Goal: Task Accomplishment & Management: Use online tool/utility

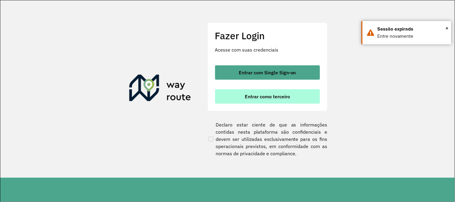
click at [275, 98] on span "Entrar como terceiro" at bounding box center [267, 96] width 45 height 5
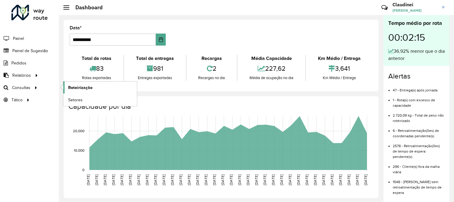
click at [80, 88] on span "Roteirização" at bounding box center [80, 88] width 24 height 6
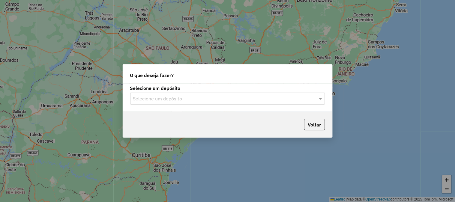
click at [267, 101] on input "text" at bounding box center [221, 98] width 177 height 7
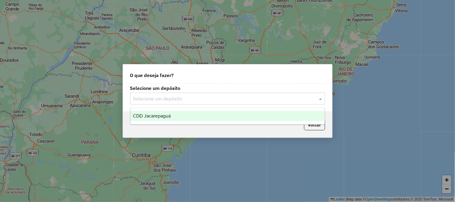
click at [158, 115] on span "CDD Jacarepaguá" at bounding box center [152, 115] width 38 height 5
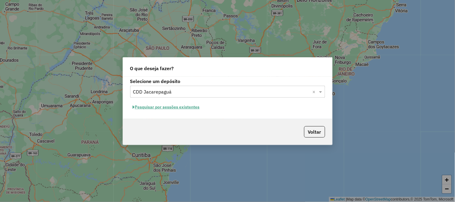
click at [188, 108] on button "Pesquisar por sessões existentes" at bounding box center [166, 107] width 72 height 9
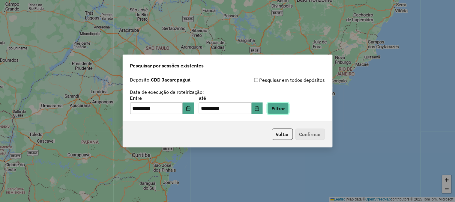
click at [287, 111] on button "Filtrar" at bounding box center [278, 108] width 21 height 11
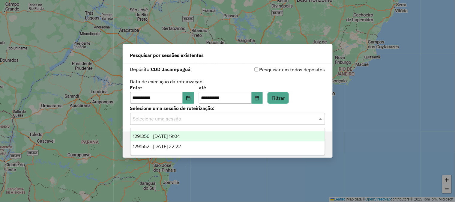
click at [199, 121] on input "text" at bounding box center [221, 119] width 177 height 7
click at [180, 137] on span "1291356 - 09/10/2025 19:04" at bounding box center [156, 136] width 47 height 5
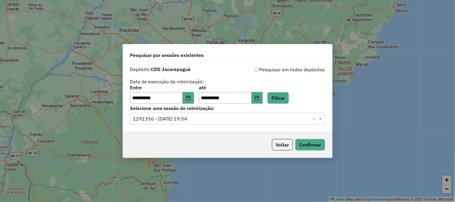
click at [194, 118] on input "text" at bounding box center [221, 119] width 177 height 7
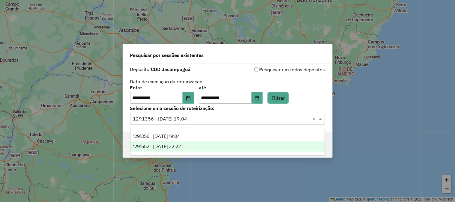
click at [181, 144] on span "1291552 - 09/10/2025 22:22" at bounding box center [157, 146] width 48 height 5
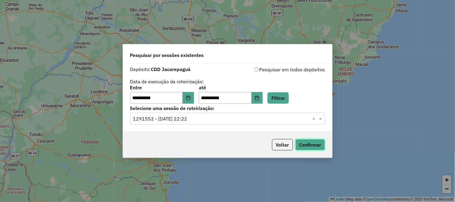
click at [323, 149] on button "Confirmar" at bounding box center [311, 144] width 30 height 11
click at [284, 119] on input "text" at bounding box center [221, 119] width 177 height 7
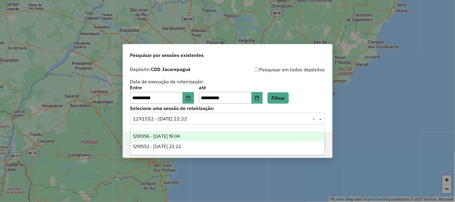
click at [198, 134] on div "1291356 - 09/10/2025 19:04" at bounding box center [228, 136] width 194 height 10
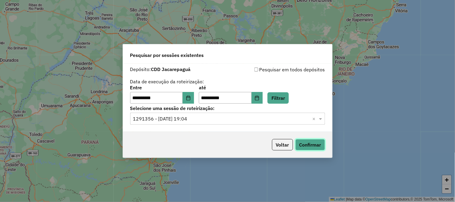
click at [312, 146] on button "Confirmar" at bounding box center [311, 144] width 30 height 11
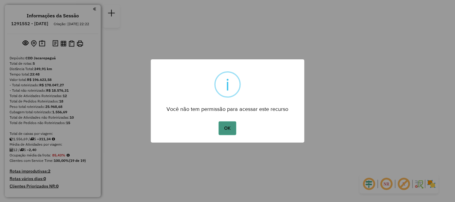
click at [233, 127] on button "OK" at bounding box center [228, 129] width 18 height 14
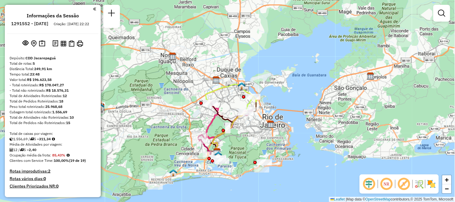
drag, startPoint x: 214, startPoint y: 81, endPoint x: 235, endPoint y: 134, distance: 56.4
click at [235, 134] on div "Janela de atendimento Grade de atendimento Capacidade Transportadoras Veículos …" at bounding box center [227, 101] width 455 height 202
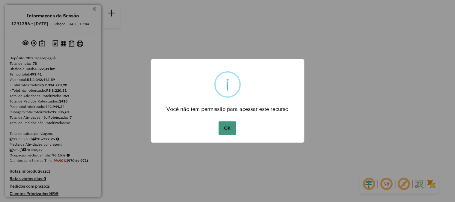
click at [223, 131] on button "OK" at bounding box center [228, 129] width 18 height 14
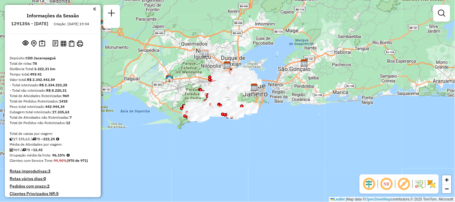
scroll to position [1188, 0]
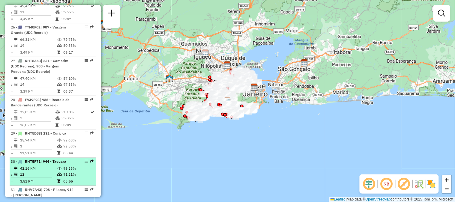
click at [91, 160] on em at bounding box center [92, 162] width 4 height 4
select select "**********"
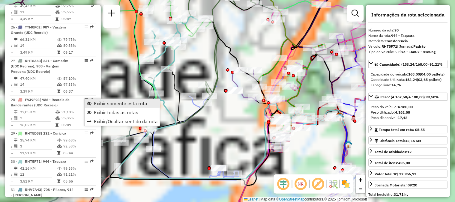
click at [89, 103] on span "Exibir somente esta rota" at bounding box center [89, 103] width 5 height 5
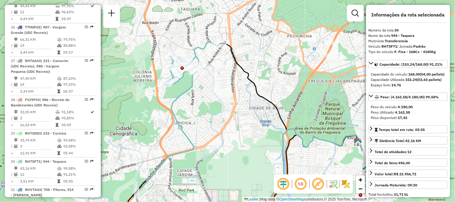
scroll to position [1458, 0]
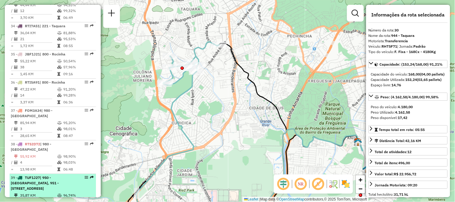
click at [90, 176] on em at bounding box center [92, 178] width 4 height 4
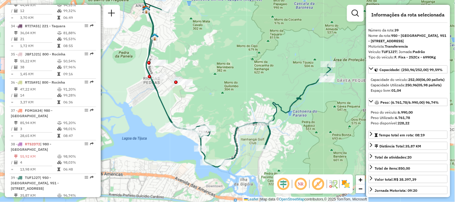
drag, startPoint x: 226, startPoint y: 108, endPoint x: 231, endPoint y: 86, distance: 22.6
click at [231, 86] on div "Janela de atendimento Grade de atendimento Capacidade Transportadoras Veículos …" at bounding box center [227, 101] width 455 height 202
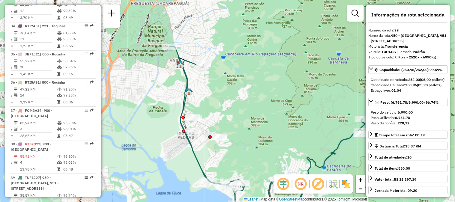
drag, startPoint x: 173, startPoint y: 80, endPoint x: 206, endPoint y: 136, distance: 64.8
click at [206, 136] on div "Janela de atendimento Grade de atendimento Capacidade Transportadoras Veículos …" at bounding box center [227, 101] width 455 height 202
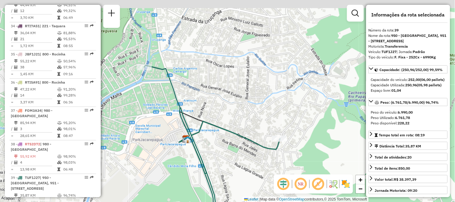
drag, startPoint x: 167, startPoint y: 38, endPoint x: 169, endPoint y: 91, distance: 52.9
click at [169, 91] on div "Janela de atendimento Grade de atendimento Capacidade Transportadoras Veículos …" at bounding box center [227, 101] width 455 height 202
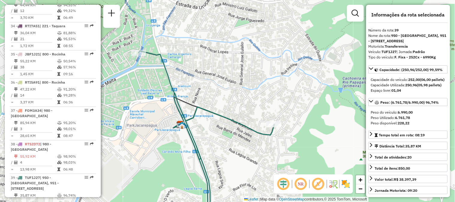
drag, startPoint x: 163, startPoint y: 108, endPoint x: 158, endPoint y: 92, distance: 17.6
click at [158, 92] on div "Janela de atendimento Grade de atendimento Capacidade Transportadoras Veículos …" at bounding box center [227, 101] width 455 height 202
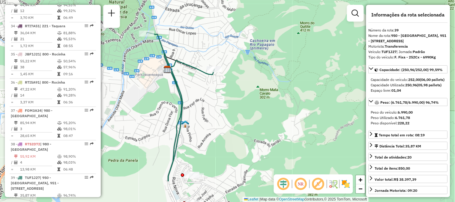
drag, startPoint x: 180, startPoint y: 122, endPoint x: 176, endPoint y: 80, distance: 41.3
click at [176, 80] on icon at bounding box center [181, 106] width 68 height 149
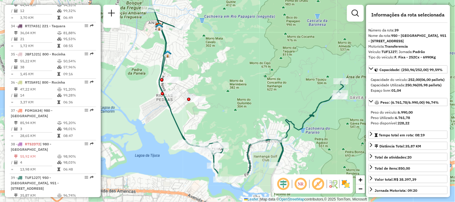
drag, startPoint x: 191, startPoint y: 116, endPoint x: 178, endPoint y: 67, distance: 50.6
click at [178, 67] on div "Janela de atendimento Grade de atendimento Capacidade Transportadoras Veículos …" at bounding box center [227, 101] width 455 height 202
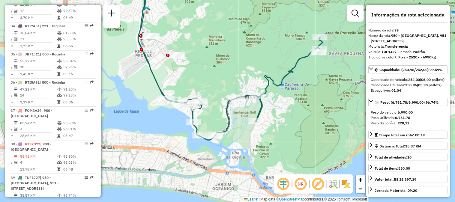
drag, startPoint x: 197, startPoint y: 136, endPoint x: 179, endPoint y: 93, distance: 46.7
click at [179, 93] on div "Janela de atendimento Grade de atendimento Capacidade Transportadoras Veículos …" at bounding box center [227, 101] width 455 height 202
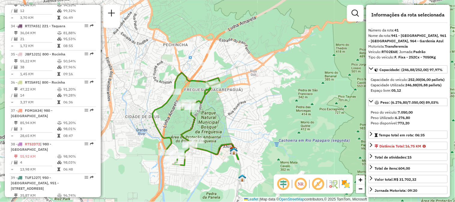
scroll to position [1462, 0]
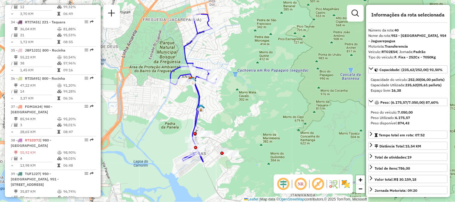
drag, startPoint x: 281, startPoint y: 116, endPoint x: 246, endPoint y: 103, distance: 36.7
click at [246, 103] on div "Janela de atendimento Grade de atendimento Capacidade Transportadoras Veículos …" at bounding box center [227, 101] width 455 height 202
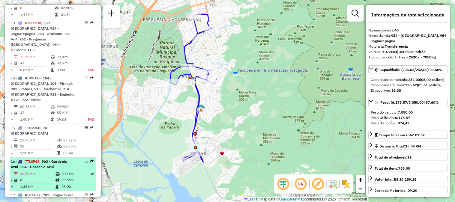
click at [90, 160] on em at bounding box center [92, 162] width 4 height 4
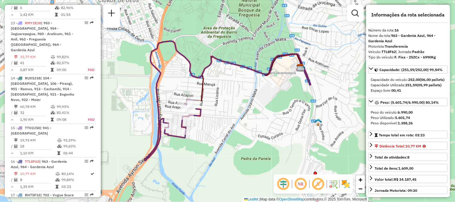
scroll to position [1531, 0]
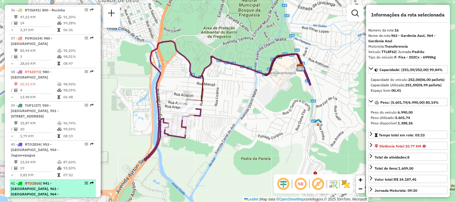
click at [91, 180] on li "41 - RTO2E68 | 941 - [GEOGRAPHIC_DATA], 961 - [GEOGRAPHIC_DATA], 964 - Gardenia…" at bounding box center [53, 202] width 86 height 44
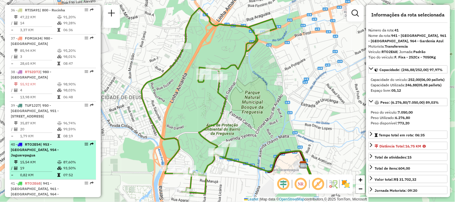
click at [91, 143] on em at bounding box center [92, 145] width 4 height 4
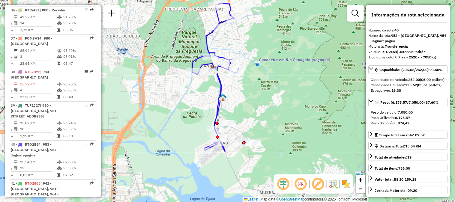
drag, startPoint x: 236, startPoint y: 124, endPoint x: 232, endPoint y: 76, distance: 48.5
click at [232, 76] on div "Janela de atendimento Grade de atendimento Capacidade Transportadoras Veículos …" at bounding box center [227, 101] width 455 height 202
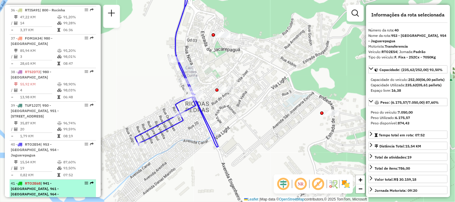
click at [90, 182] on em at bounding box center [92, 184] width 4 height 4
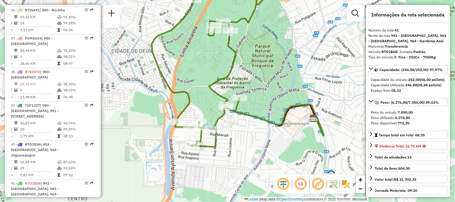
drag, startPoint x: 259, startPoint y: 128, endPoint x: 269, endPoint y: 81, distance: 48.2
click at [269, 81] on div "Janela de atendimento Grade de atendimento Capacidade Transportadoras Veículos …" at bounding box center [227, 101] width 455 height 202
